Goal: Contribute content: Add original content to the website for others to see

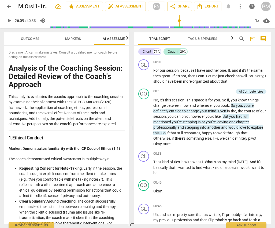
scroll to position [2510, 0]
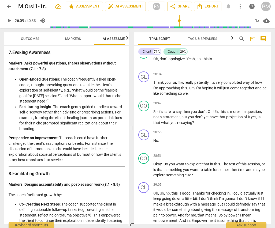
click at [8, 8] on span "arrow_back" at bounding box center [9, 6] width 6 height 6
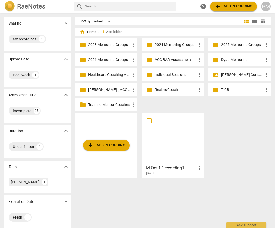
click at [163, 60] on p "ACC BAR Assessment" at bounding box center [176, 60] width 42 height 6
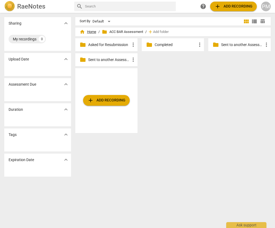
click at [93, 32] on span "home Home" at bounding box center [88, 31] width 17 height 5
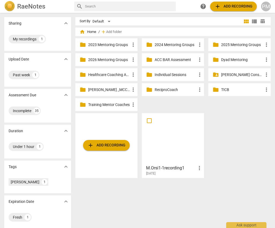
click at [233, 43] on p "2025 Mentoring Groups" at bounding box center [242, 45] width 42 height 6
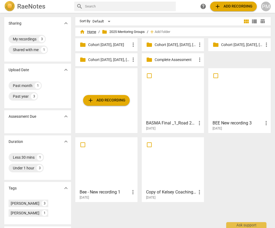
click at [95, 31] on span "home Home" at bounding box center [88, 31] width 17 height 5
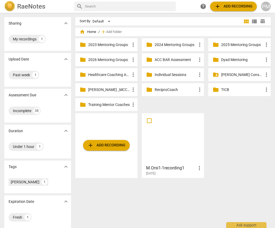
click at [117, 147] on span "add Add recording" at bounding box center [106, 145] width 38 height 6
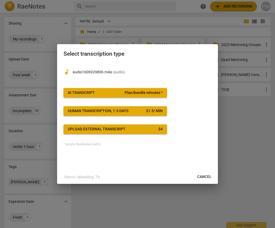
click at [83, 92] on div "AI Transcript" at bounding box center [81, 92] width 27 height 5
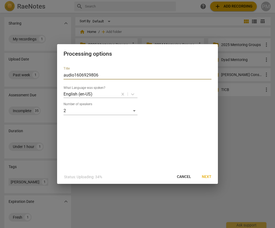
click at [65, 74] on input "audio1606929806" at bounding box center [138, 75] width 148 height 9
click at [64, 74] on input "audio1606929806" at bounding box center [138, 75] width 148 height 9
type input "Shade_audio1606929806"
click at [209, 179] on span "Next" at bounding box center [207, 176] width 10 height 5
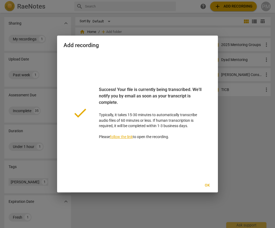
click at [209, 187] on span "Ok" at bounding box center [207, 185] width 9 height 5
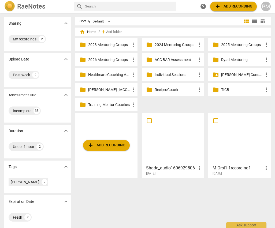
click at [125, 204] on div "Sort By Default view_module view_list table_chart home Home / add Add folder fo…" at bounding box center [175, 120] width 200 height 207
